Goal: Obtain resource: Obtain resource

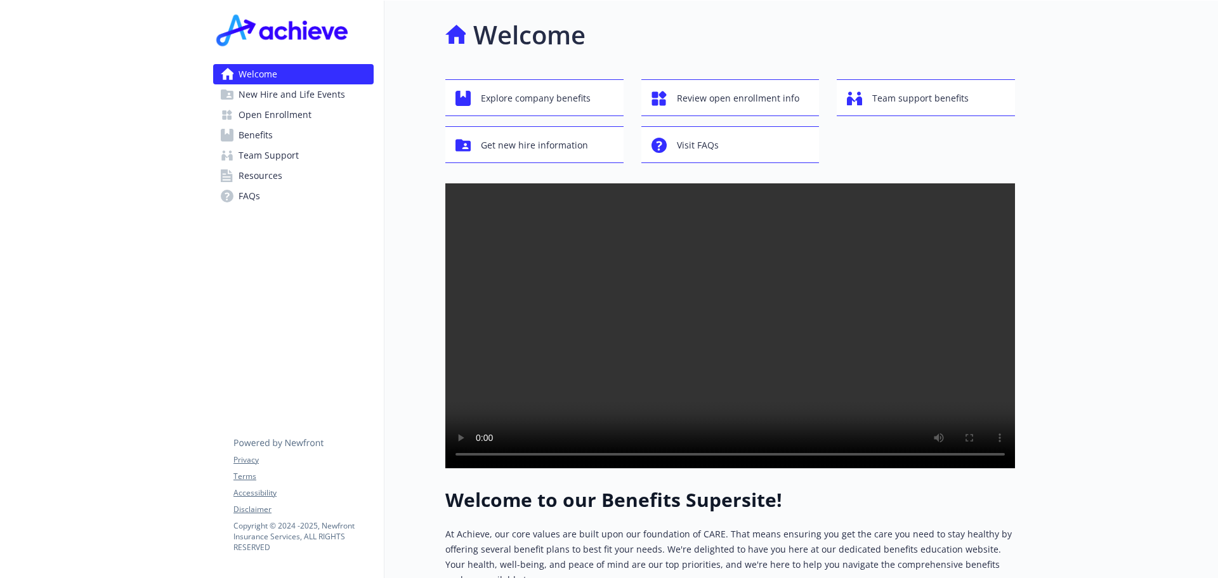
click at [811, 240] on div at bounding box center [1116, 470] width 203 height 939
click at [525, 150] on span "Get new hire information" at bounding box center [534, 145] width 107 height 24
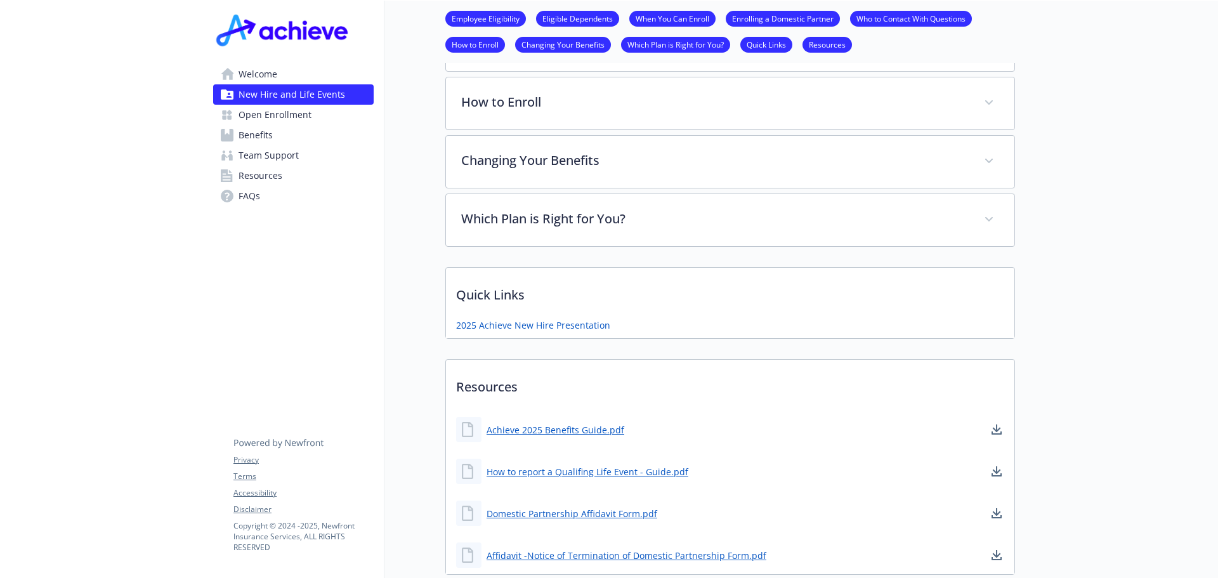
scroll to position [698, 0]
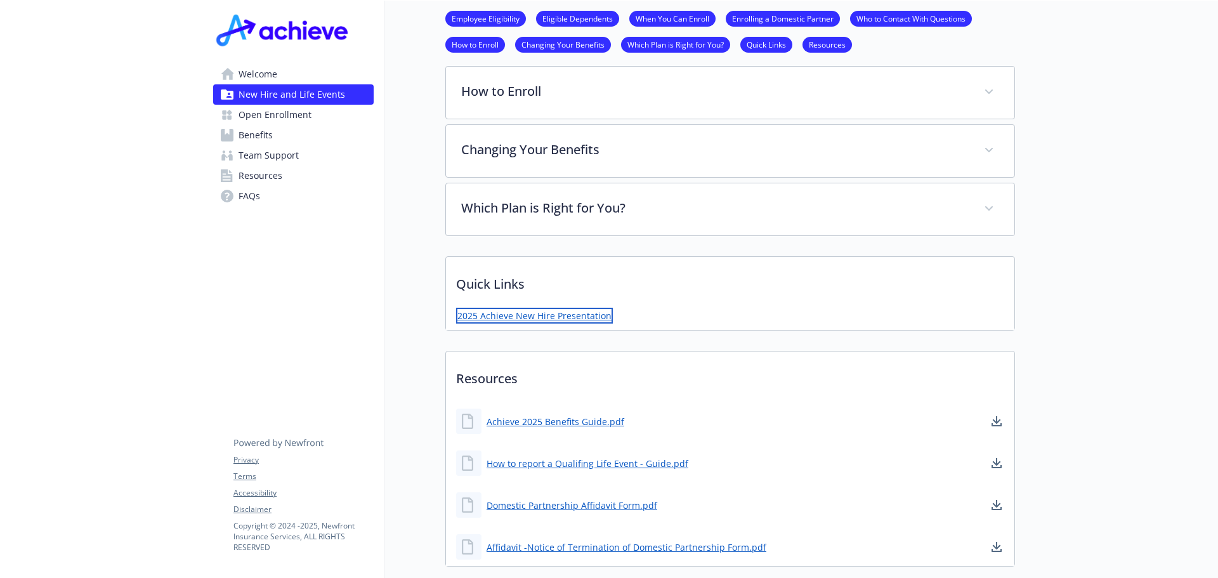
click at [537, 315] on link "2025 Achieve New Hire Presentation" at bounding box center [534, 316] width 157 height 16
